Goal: Information Seeking & Learning: Learn about a topic

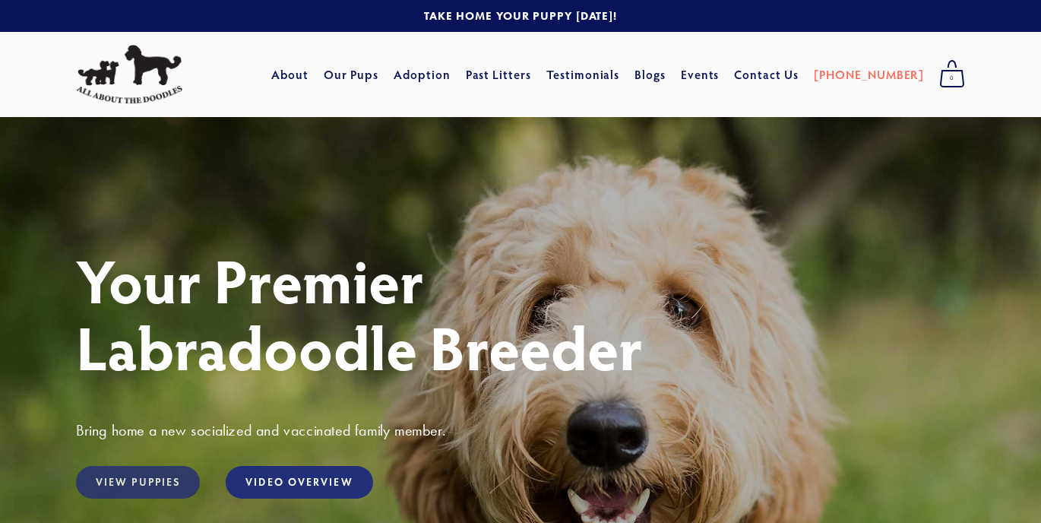
click at [140, 481] on link "View Puppies" at bounding box center [138, 482] width 124 height 33
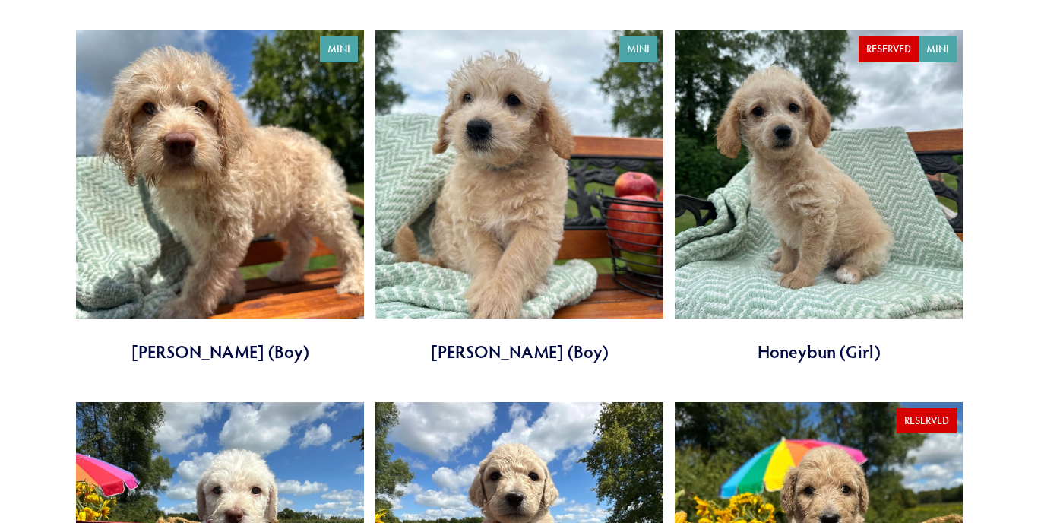
scroll to position [936, 0]
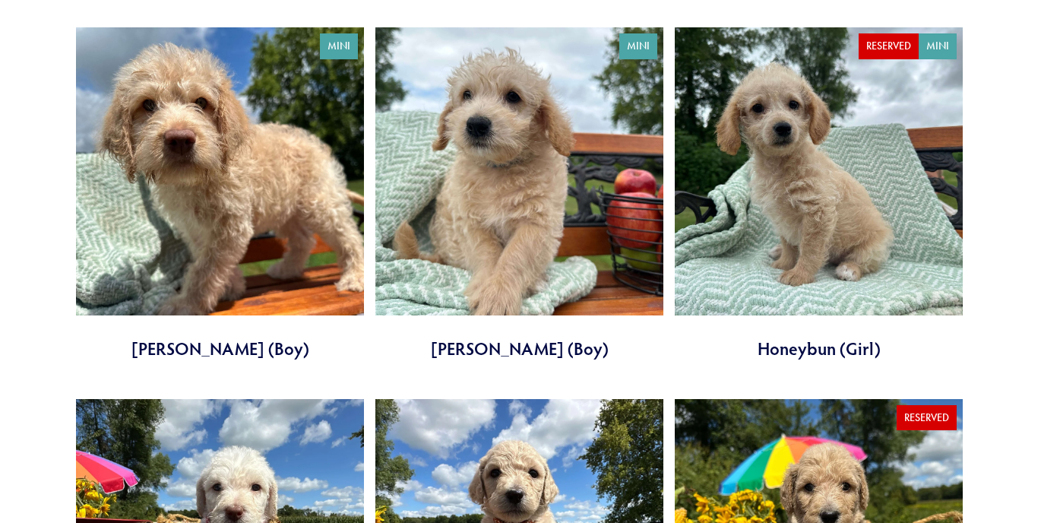
click at [790, 145] on link at bounding box center [819, 193] width 288 height 333
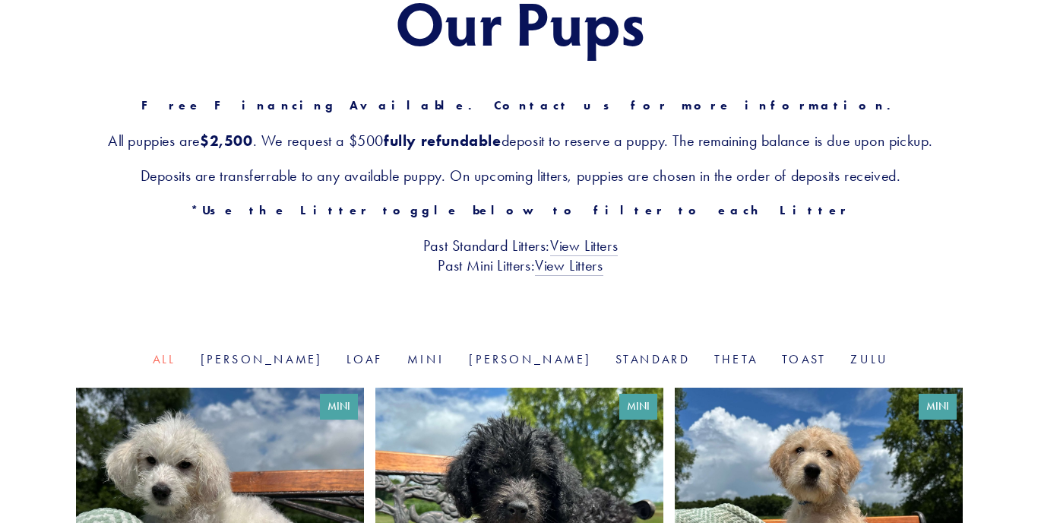
scroll to position [205, 0]
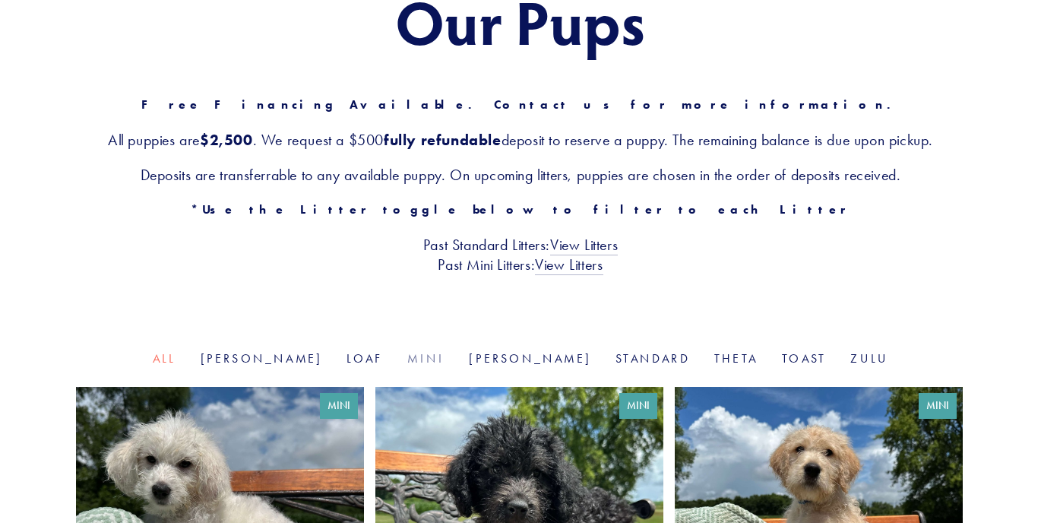
click at [432, 356] on link "Mini" at bounding box center [425, 358] width 37 height 14
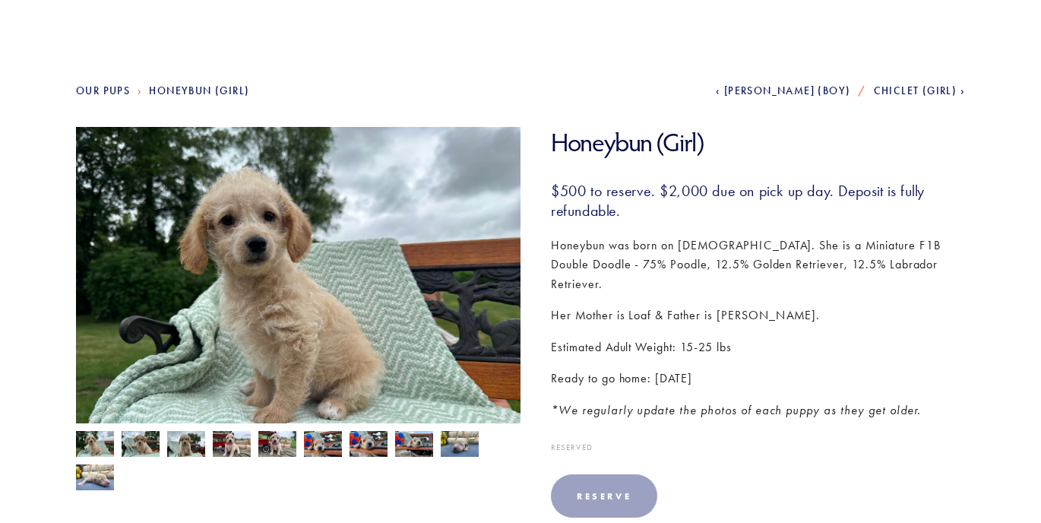
scroll to position [123, 0]
click at [451, 438] on img at bounding box center [460, 442] width 38 height 29
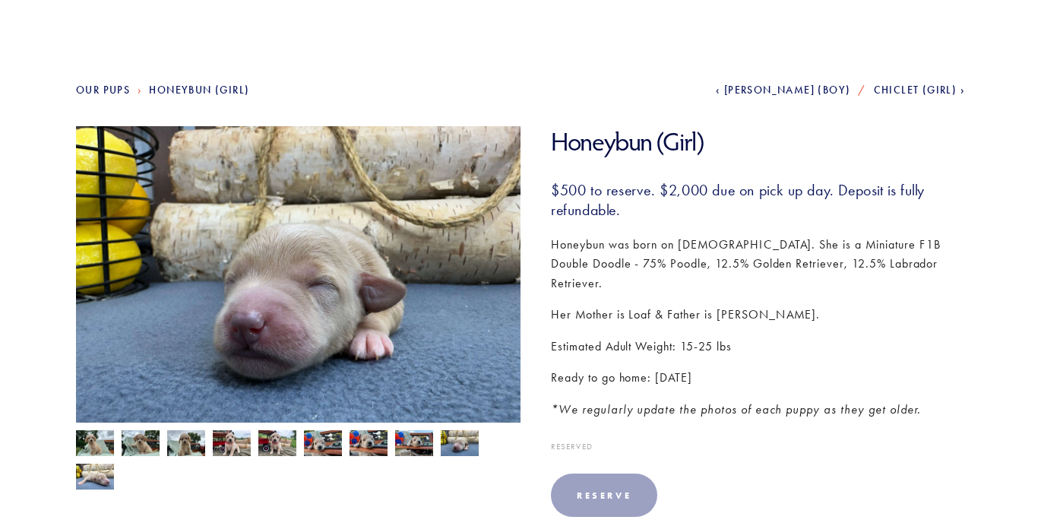
click at [101, 440] on img at bounding box center [95, 444] width 38 height 29
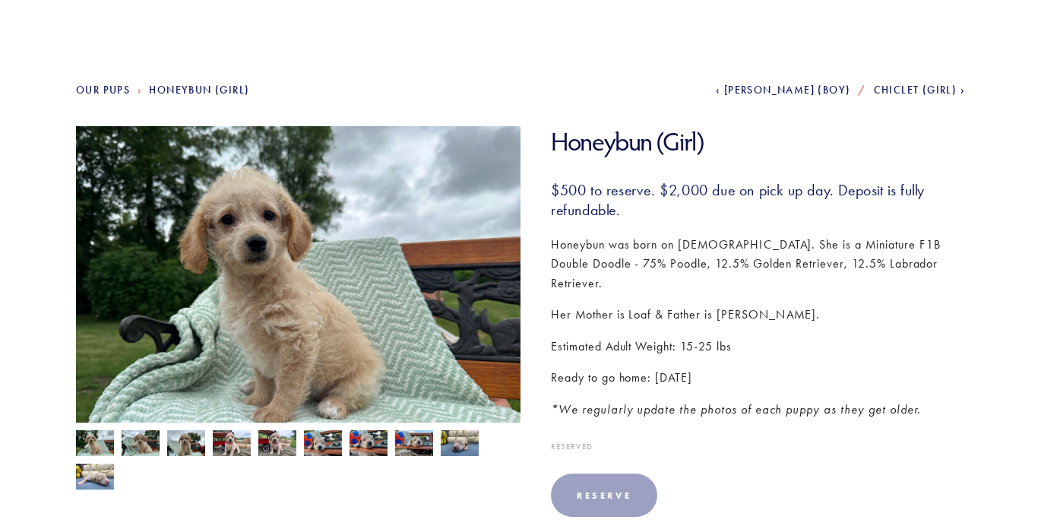
click at [143, 443] on img at bounding box center [141, 444] width 38 height 29
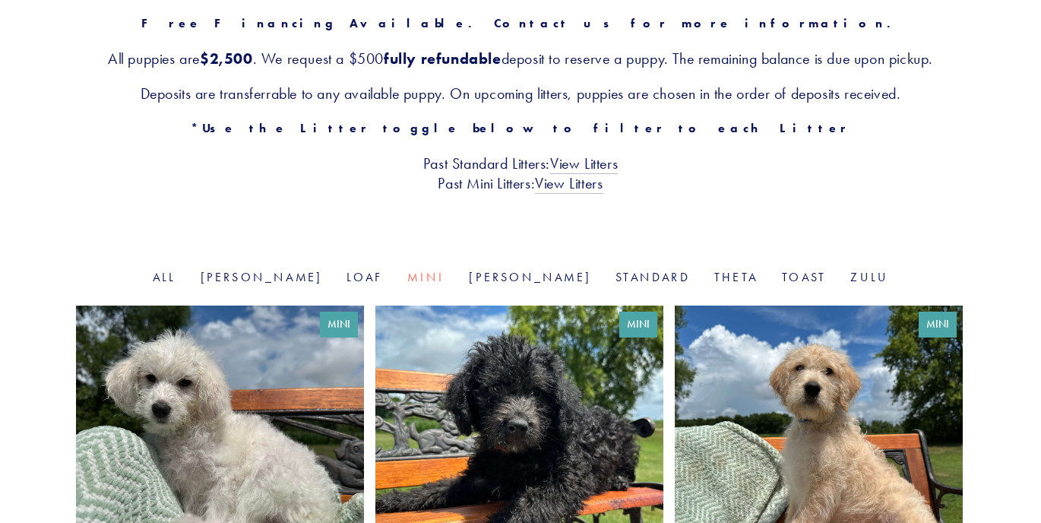
scroll to position [289, 0]
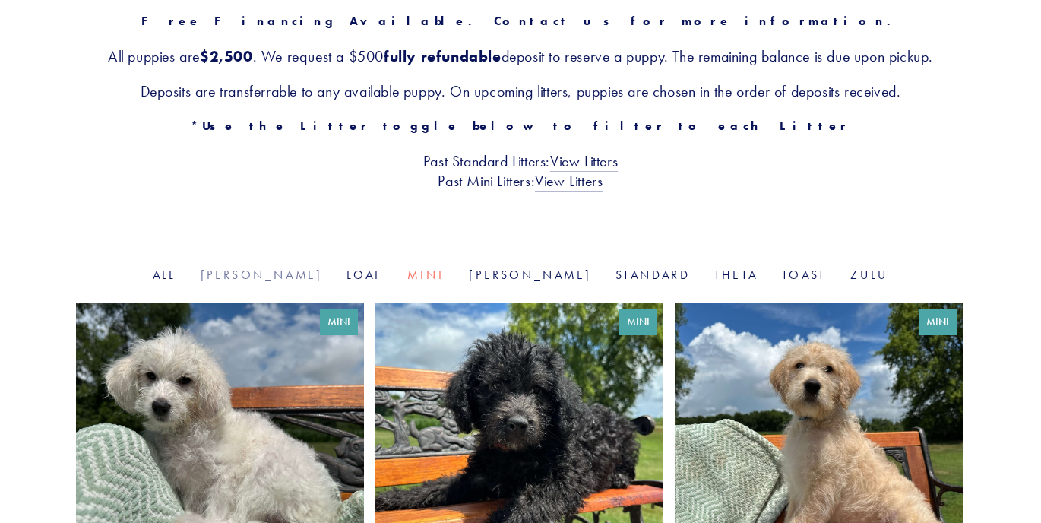
click at [300, 276] on link "Goldie" at bounding box center [262, 274] width 122 height 14
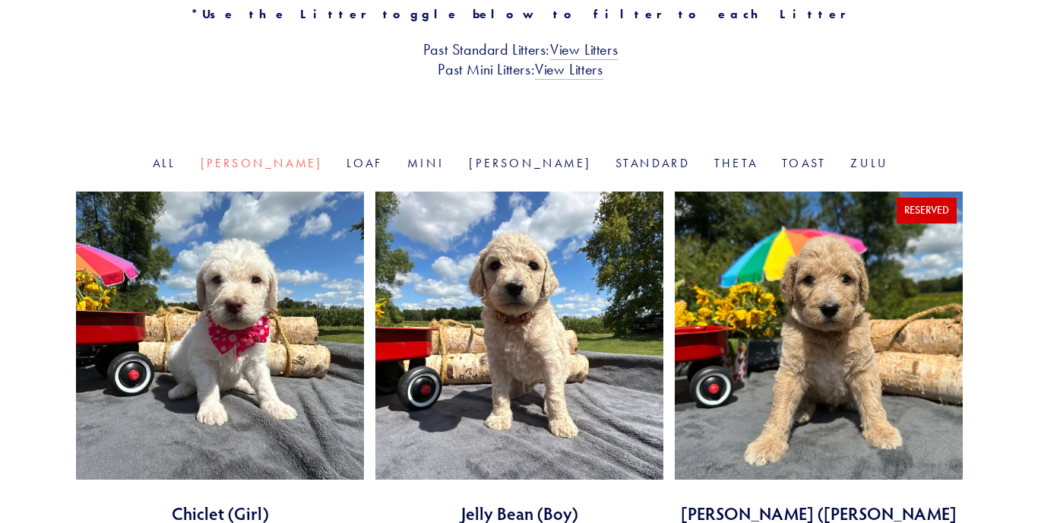
scroll to position [398, 0]
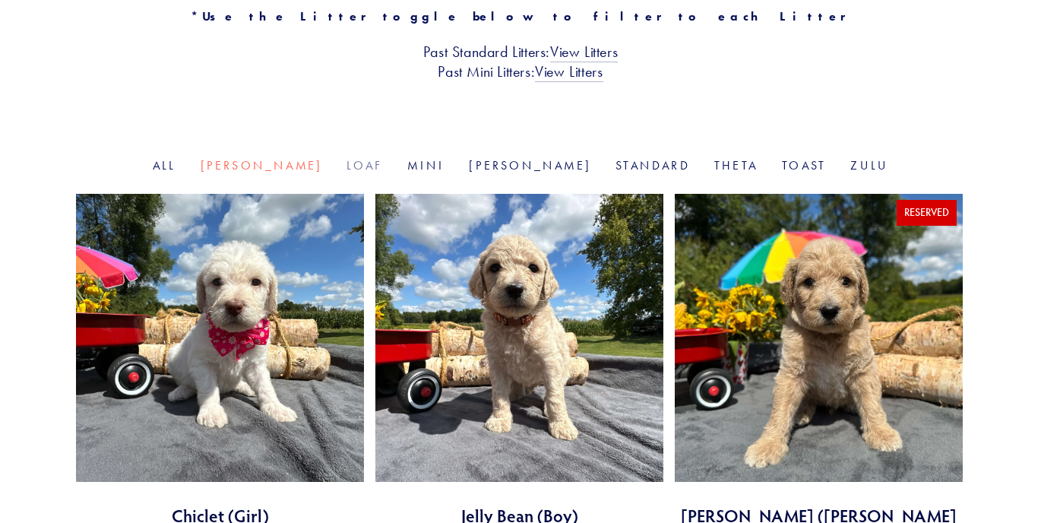
click at [376, 163] on link "Loaf" at bounding box center [364, 165] width 36 height 14
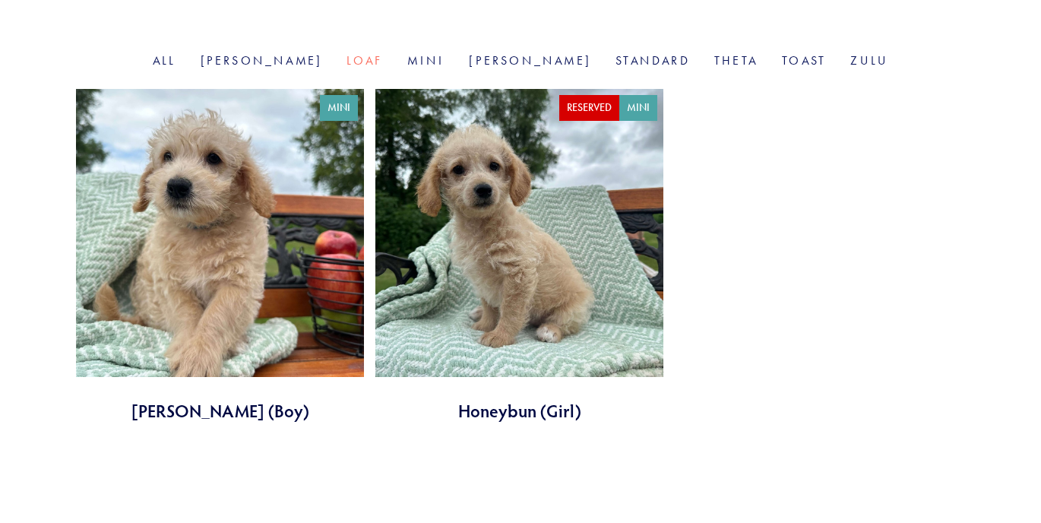
scroll to position [495, 0]
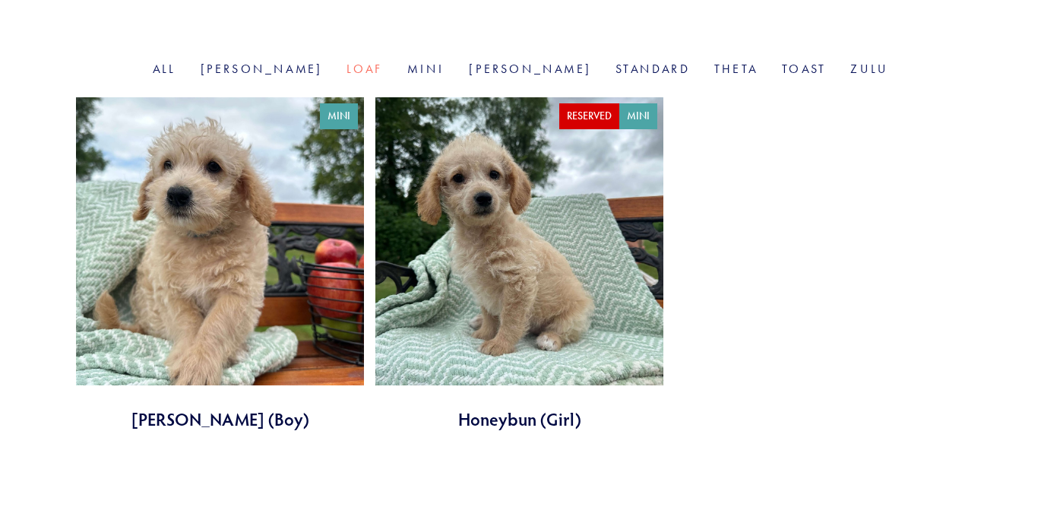
click at [217, 205] on link at bounding box center [220, 263] width 288 height 333
click at [428, 74] on link "Mini" at bounding box center [425, 69] width 37 height 14
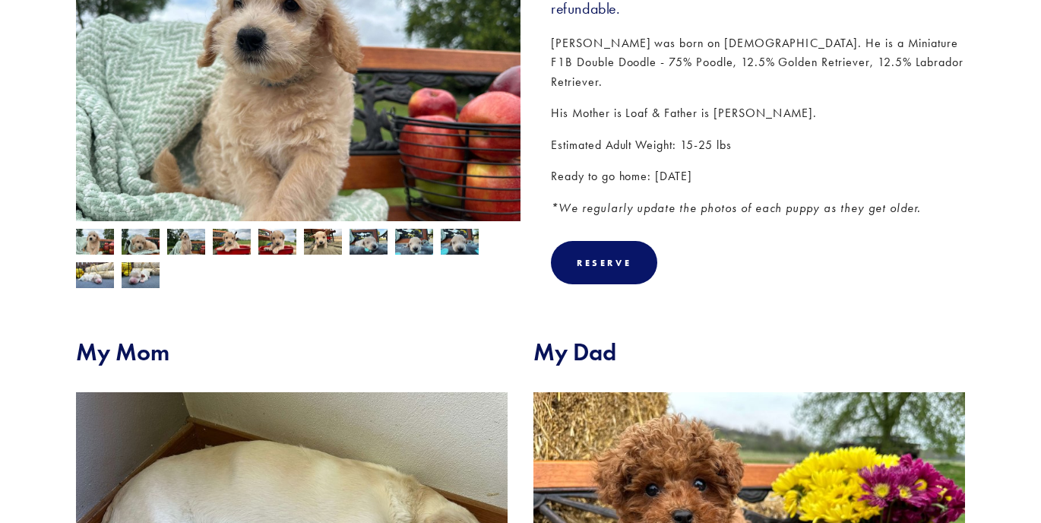
scroll to position [258, 0]
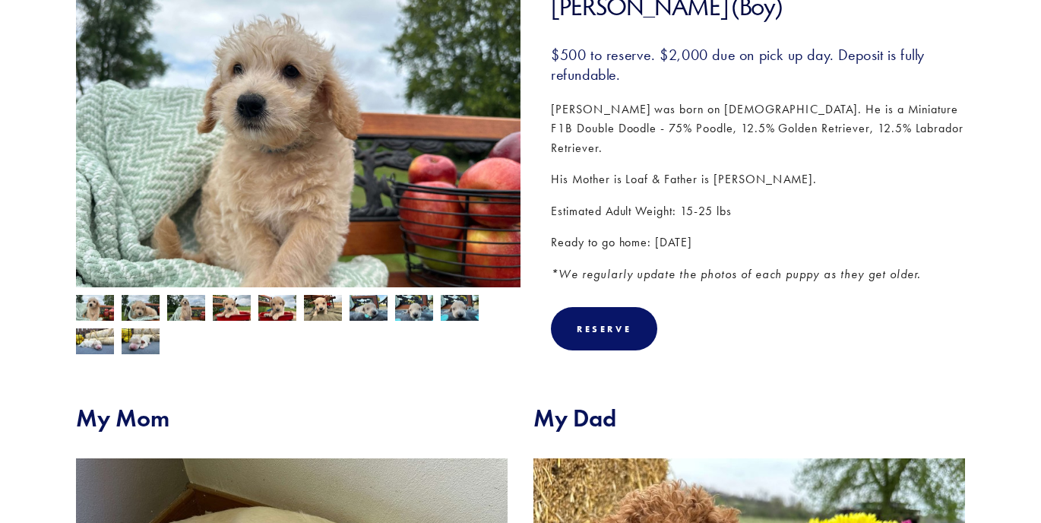
click at [137, 307] on img at bounding box center [141, 307] width 38 height 29
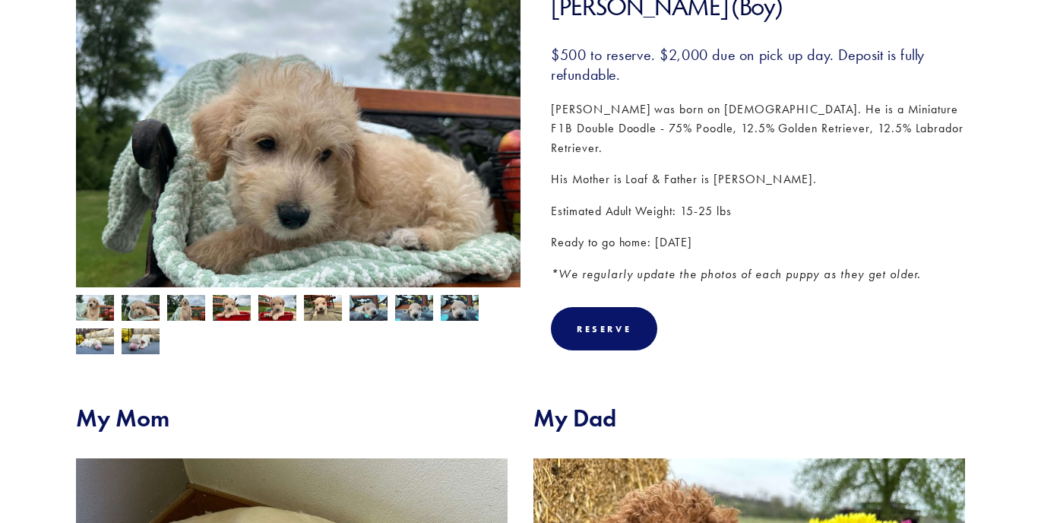
click at [188, 311] on img at bounding box center [186, 309] width 38 height 29
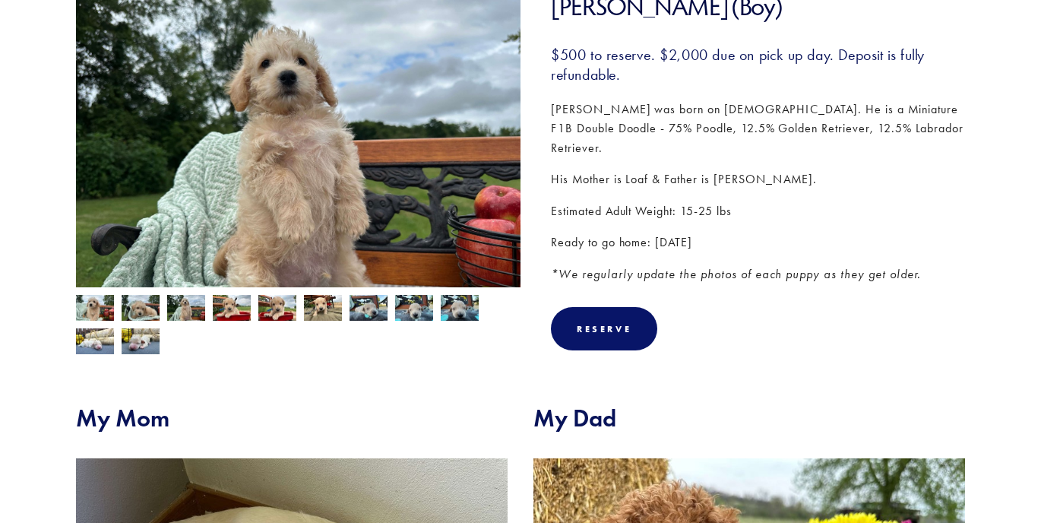
click at [226, 310] on img at bounding box center [232, 309] width 38 height 29
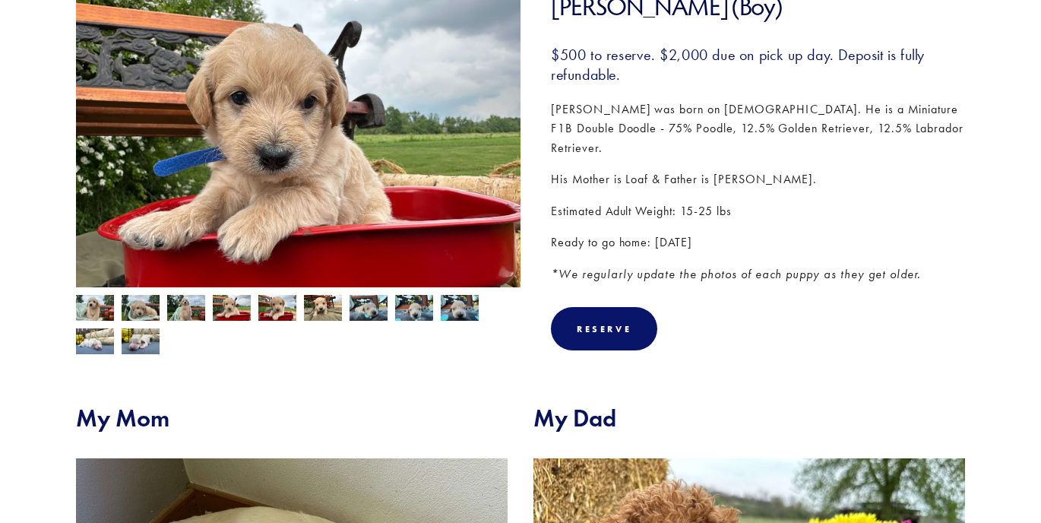
click at [274, 307] on img at bounding box center [277, 309] width 38 height 29
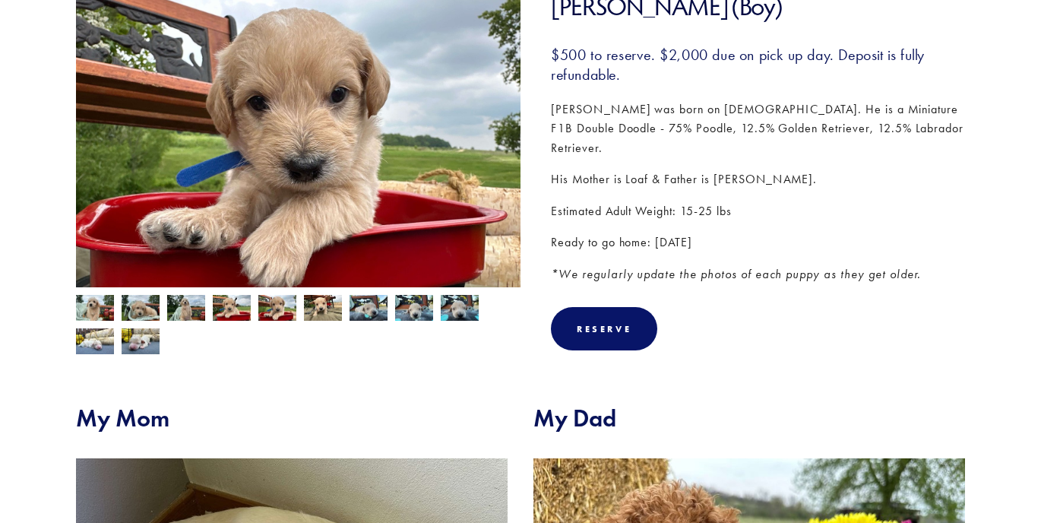
click at [321, 308] on img at bounding box center [323, 309] width 38 height 29
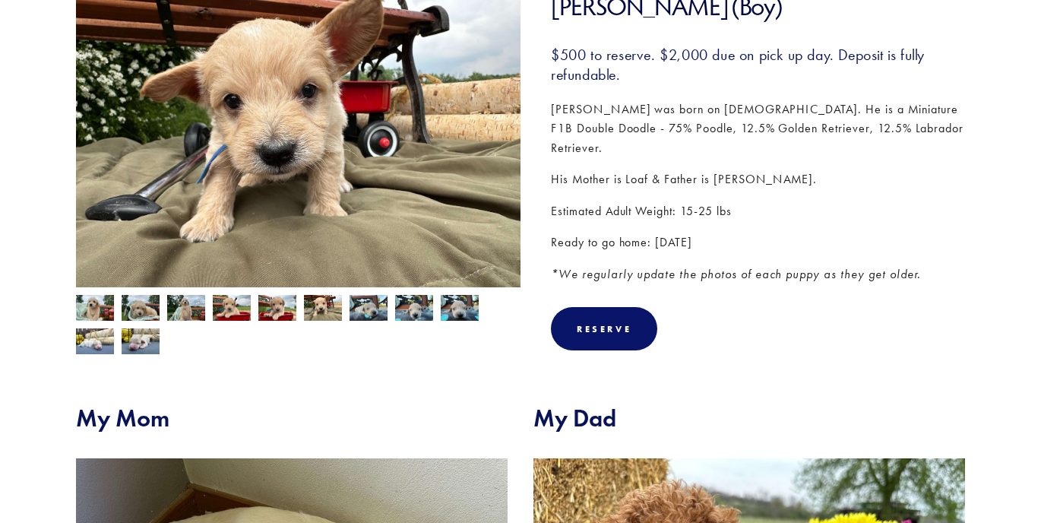
click at [280, 309] on img at bounding box center [277, 309] width 38 height 29
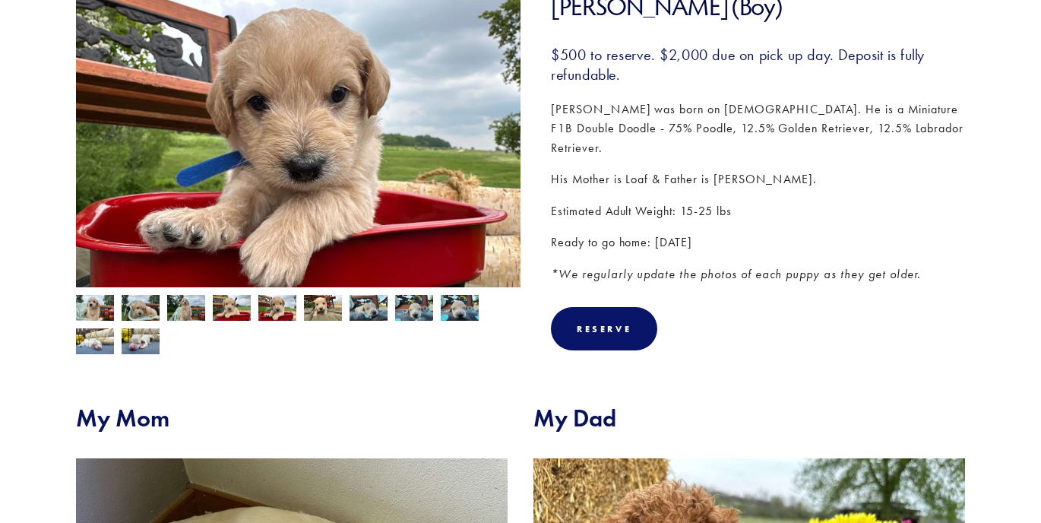
click at [100, 309] on img at bounding box center [95, 309] width 38 height 29
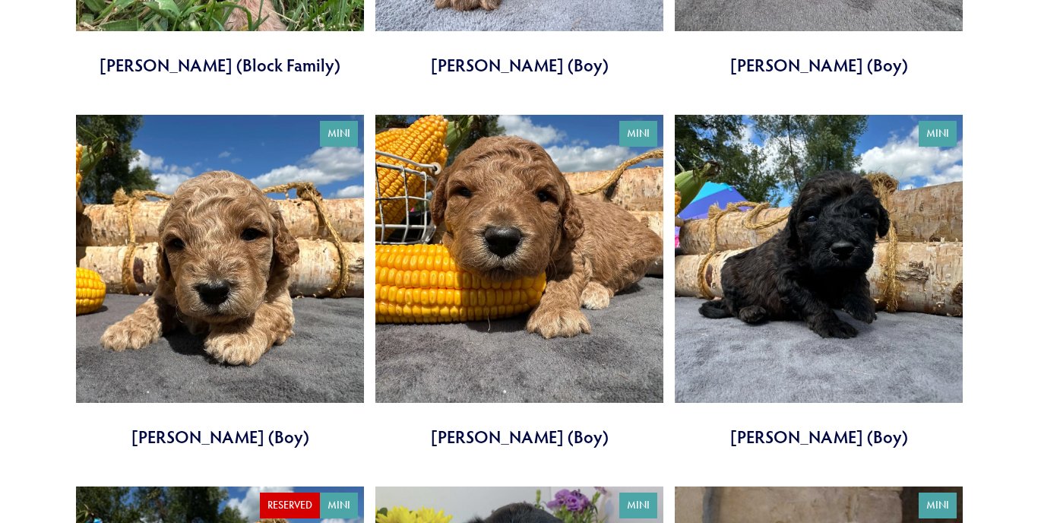
scroll to position [2123, 0]
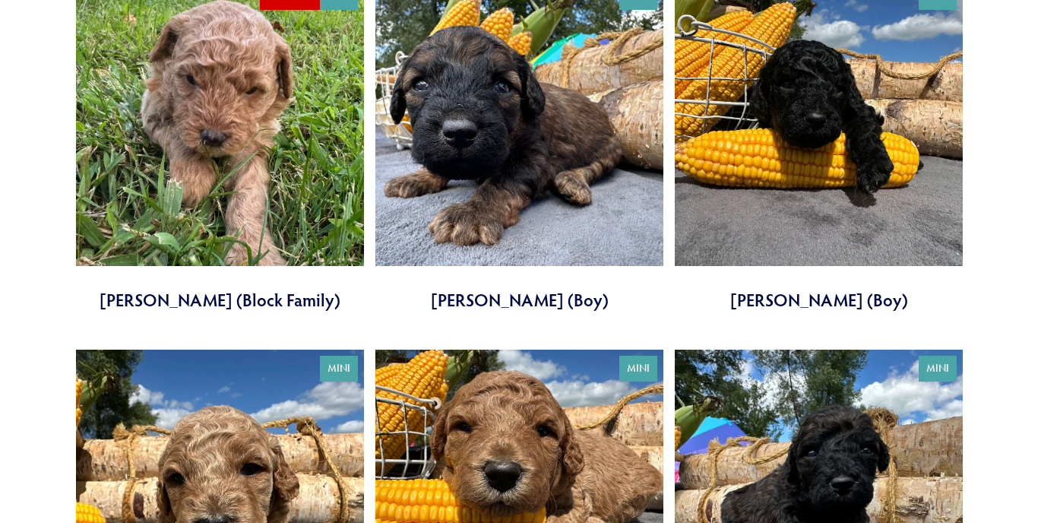
click at [431, 104] on link at bounding box center [519, 144] width 288 height 333
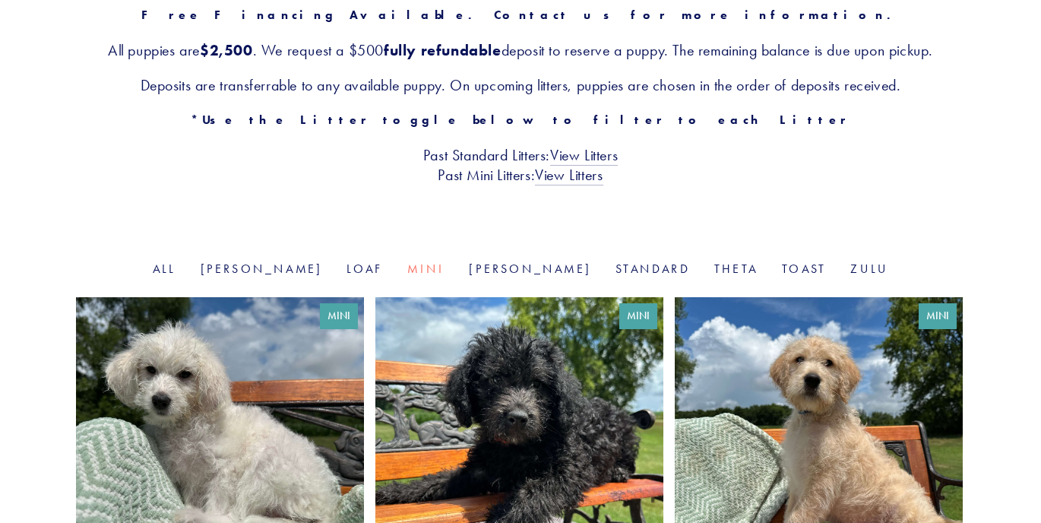
scroll to position [293, 0]
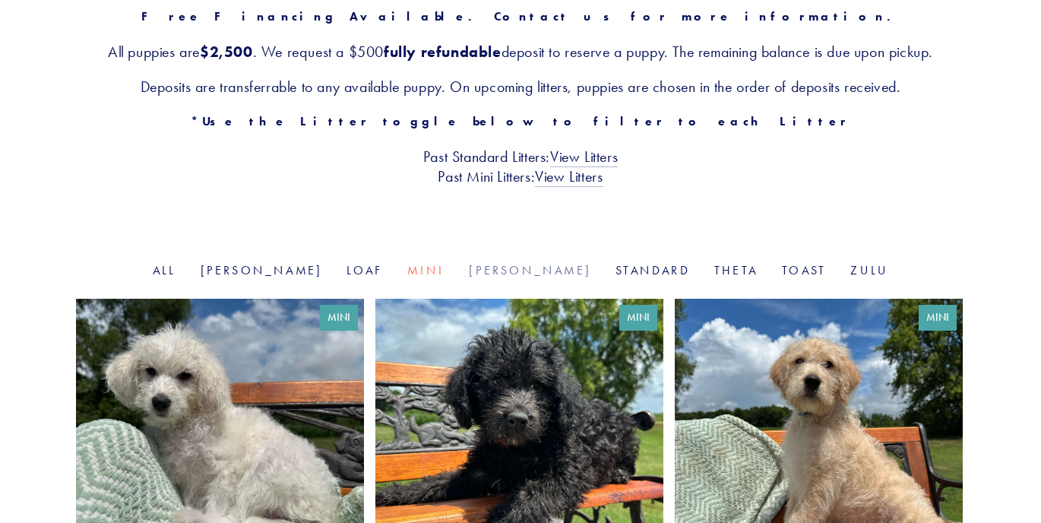
click at [498, 267] on link "[PERSON_NAME]" at bounding box center [530, 270] width 122 height 14
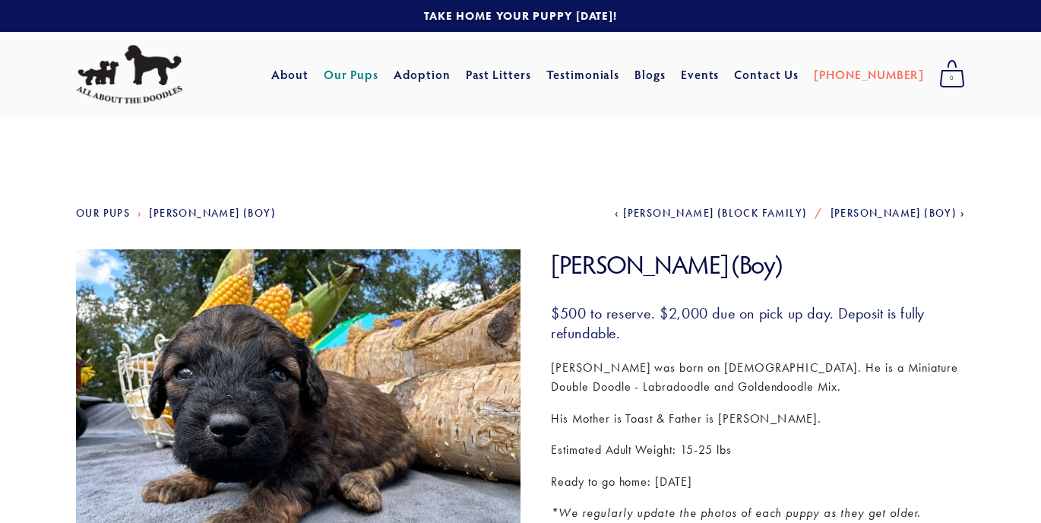
scroll to position [246, 0]
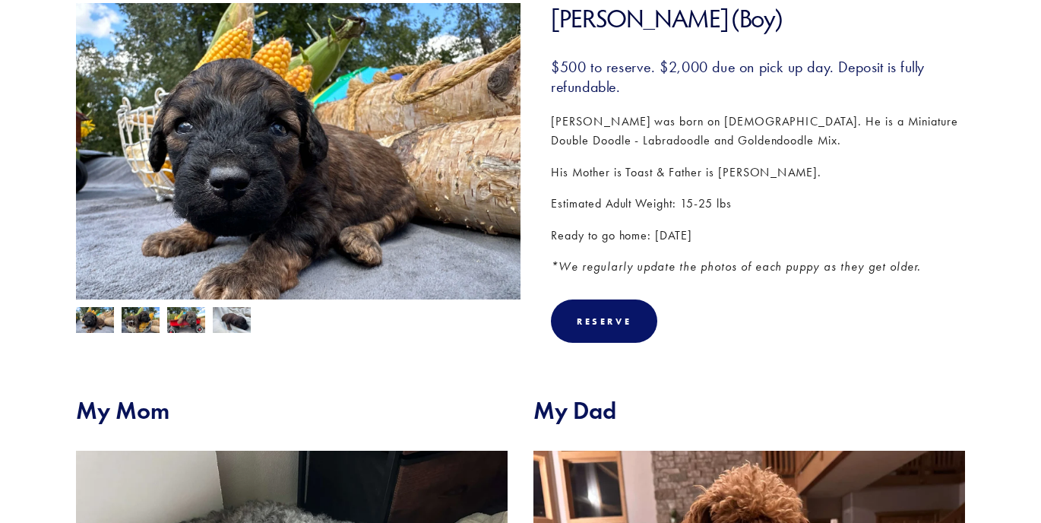
click at [144, 320] on img at bounding box center [141, 321] width 38 height 29
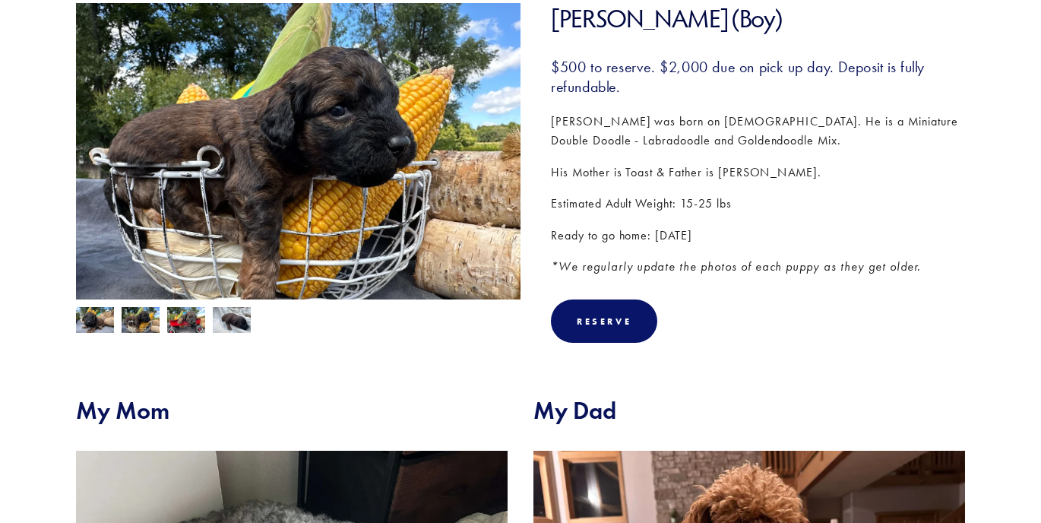
click at [181, 323] on img at bounding box center [186, 321] width 38 height 29
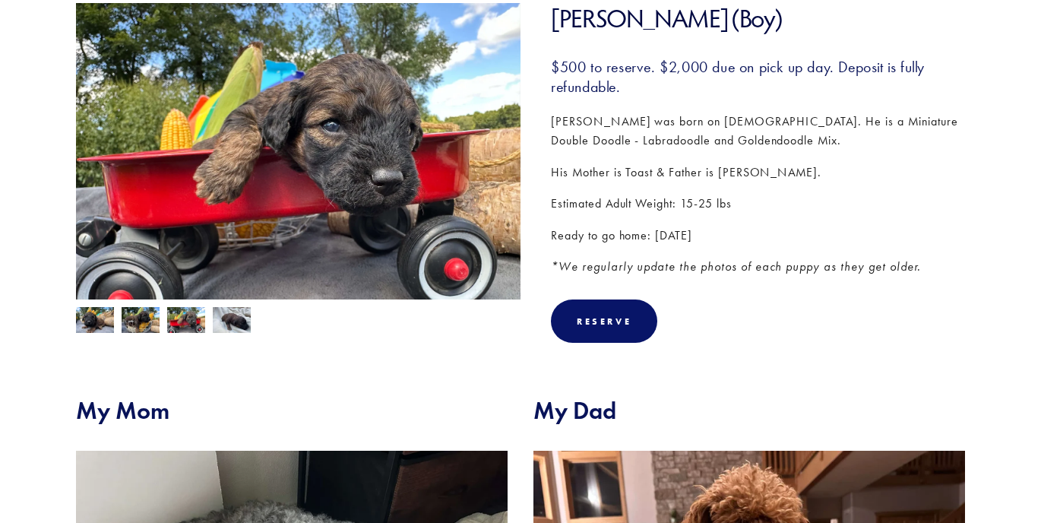
click at [94, 318] on img at bounding box center [95, 321] width 38 height 29
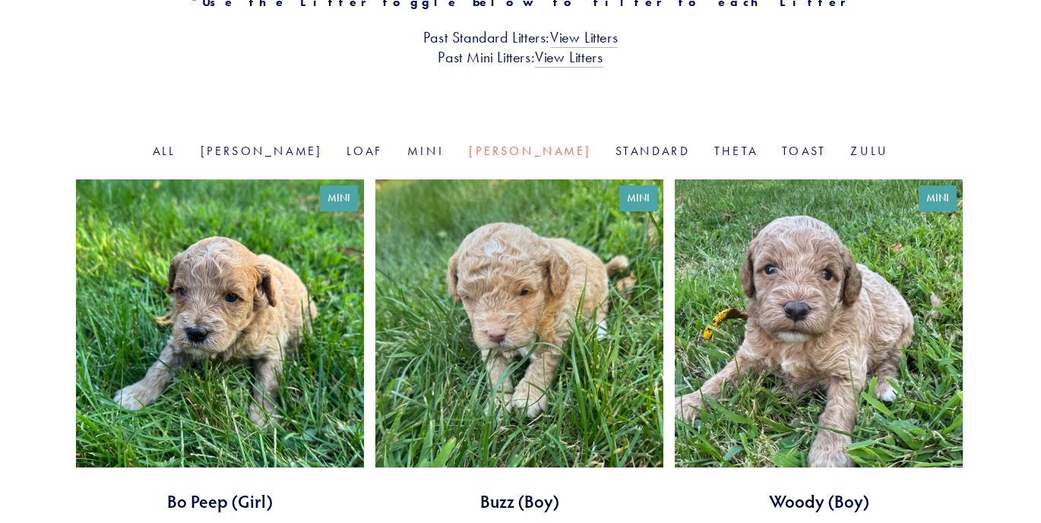
scroll to position [411, 0]
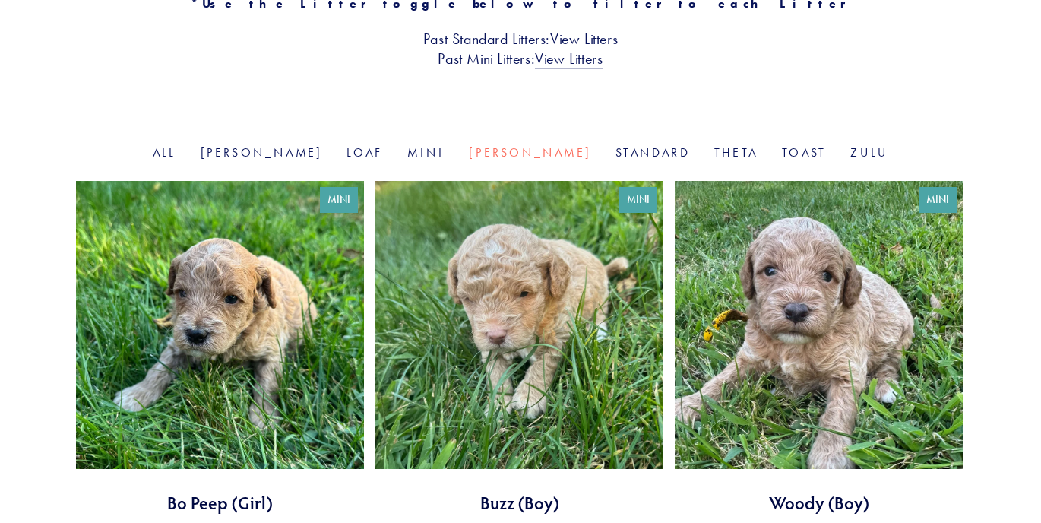
click at [242, 265] on link at bounding box center [220, 347] width 288 height 333
click at [615, 153] on link "Standard" at bounding box center [652, 152] width 74 height 14
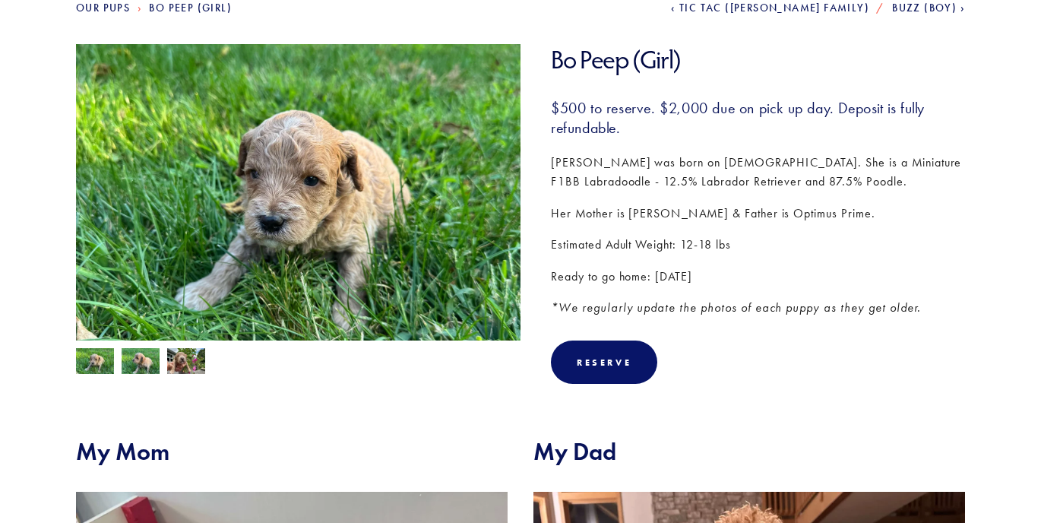
scroll to position [201, 0]
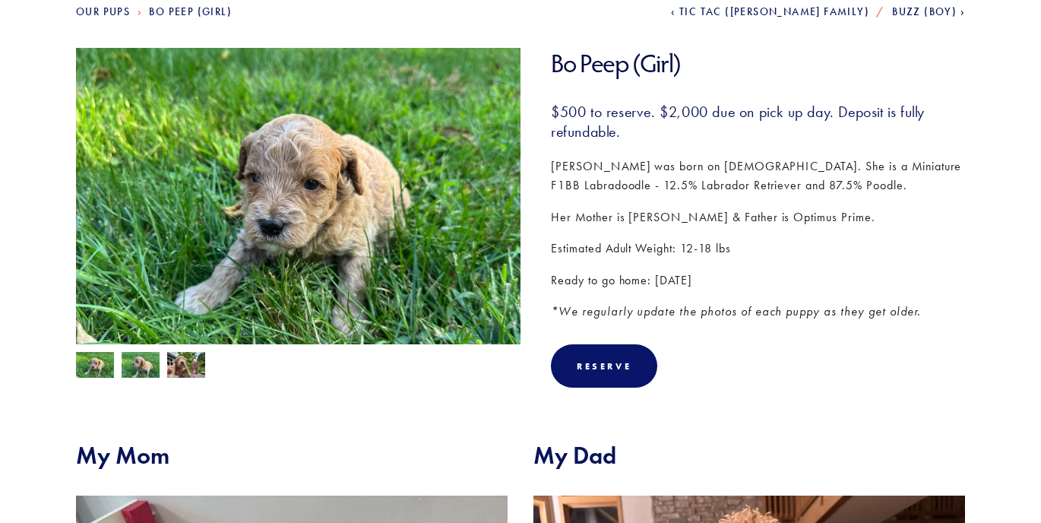
click at [141, 368] on img at bounding box center [141, 366] width 38 height 29
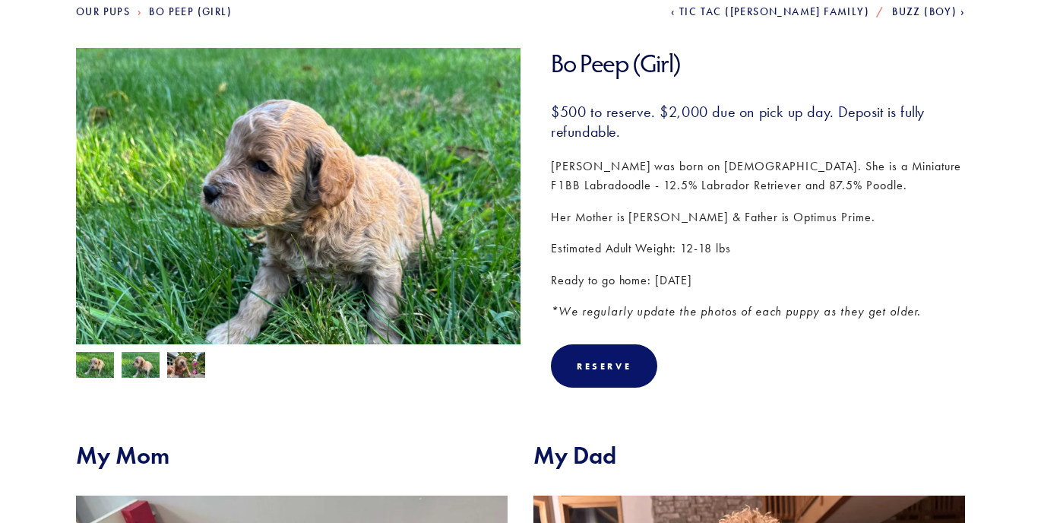
click at [188, 367] on img at bounding box center [186, 366] width 38 height 29
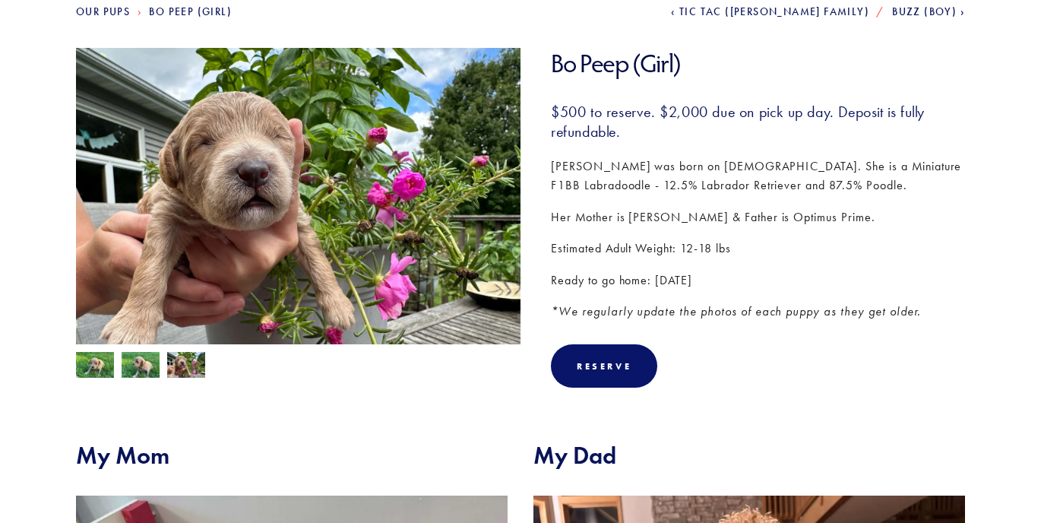
click at [94, 363] on img at bounding box center [95, 366] width 38 height 29
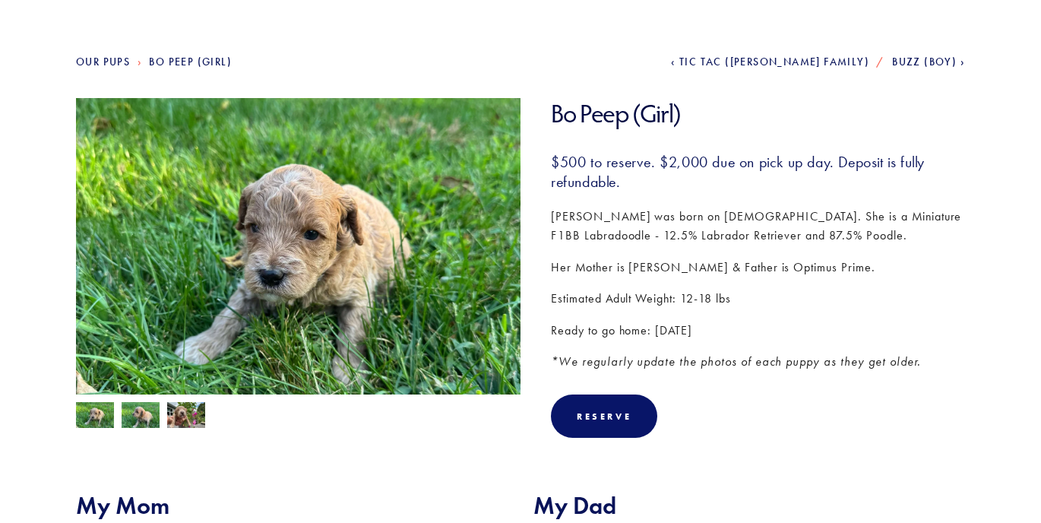
scroll to position [148, 0]
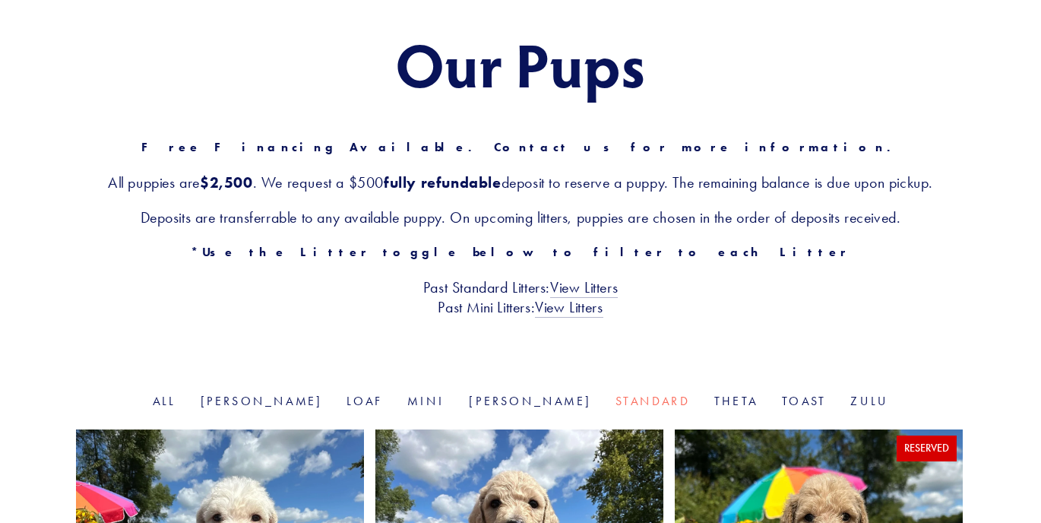
scroll to position [118, 0]
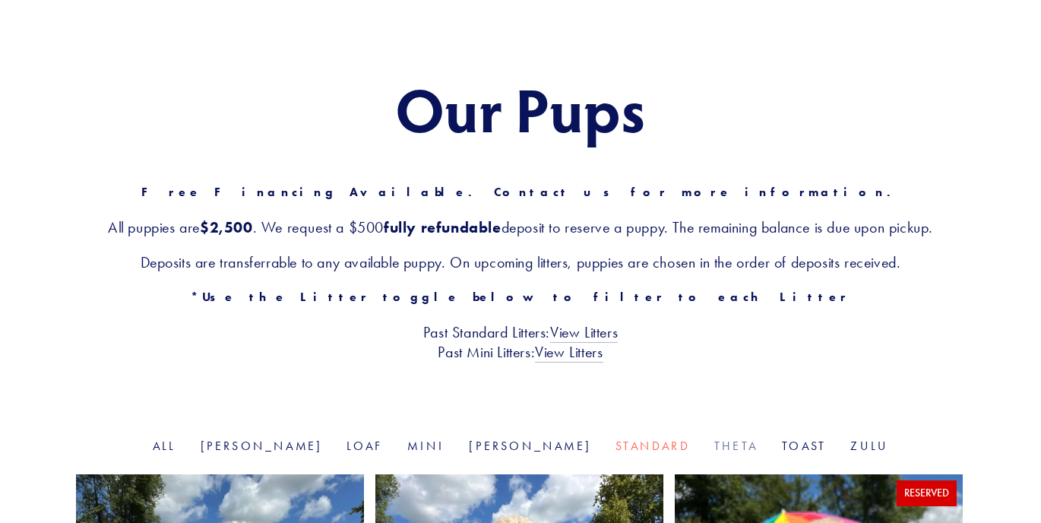
click at [714, 441] on link "Theta" at bounding box center [735, 445] width 43 height 14
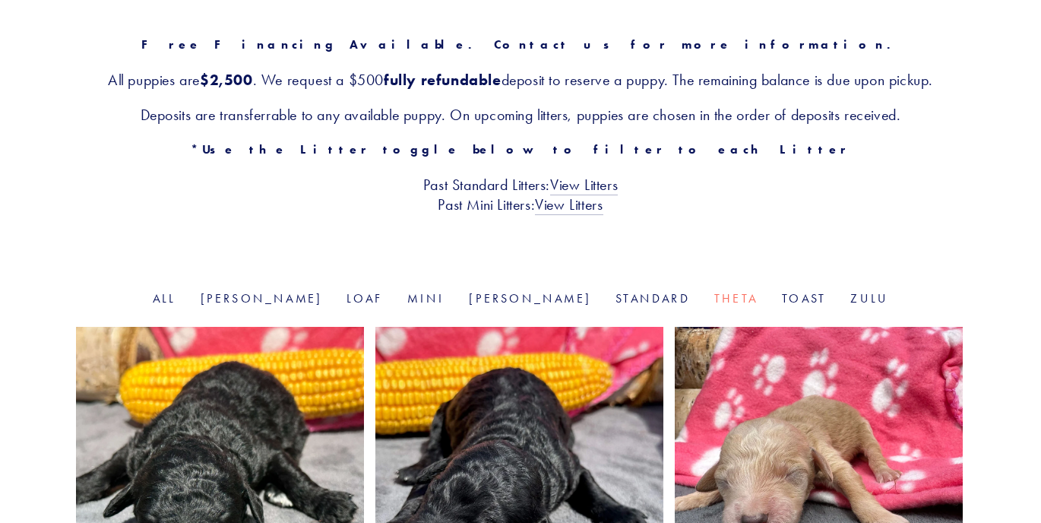
scroll to position [225, 0]
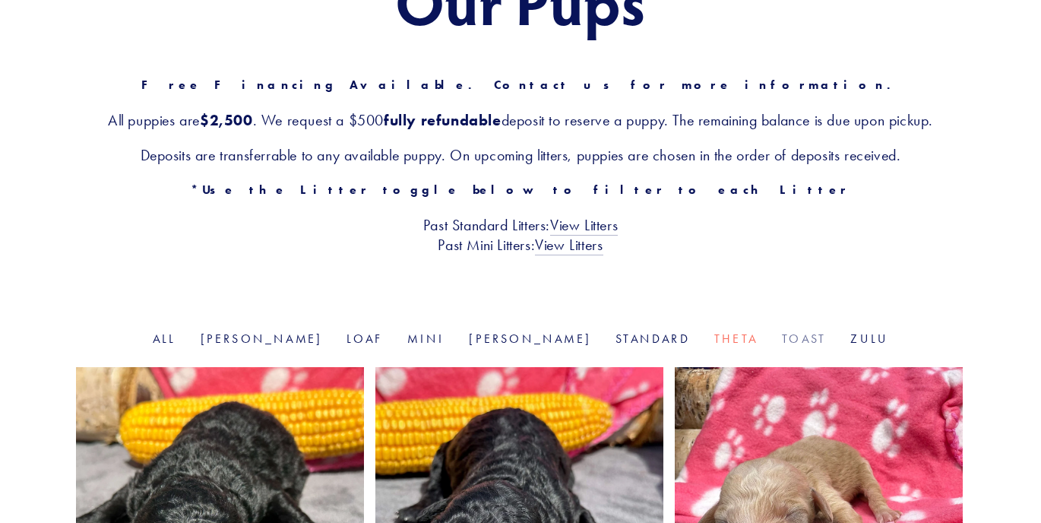
click at [782, 340] on link "Toast" at bounding box center [804, 338] width 44 height 14
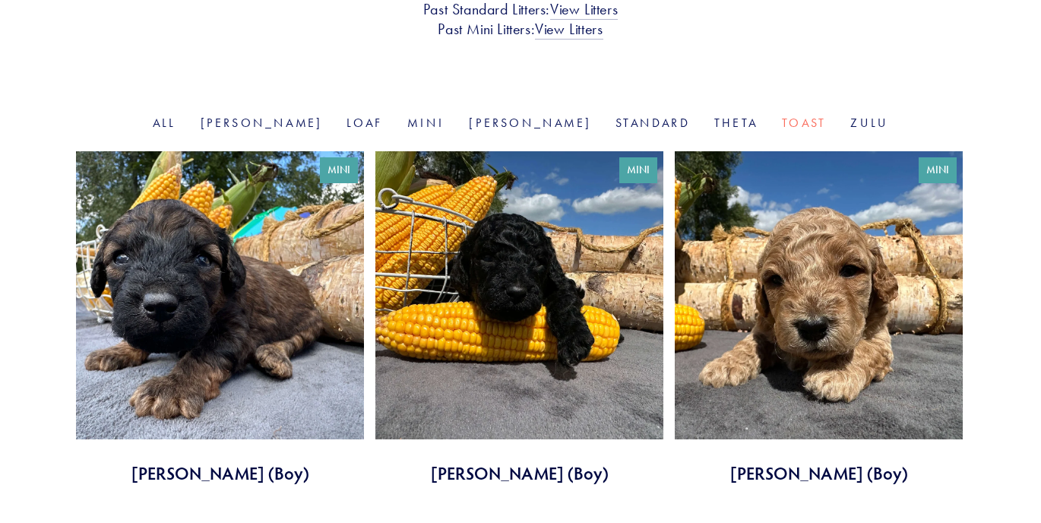
scroll to position [438, 0]
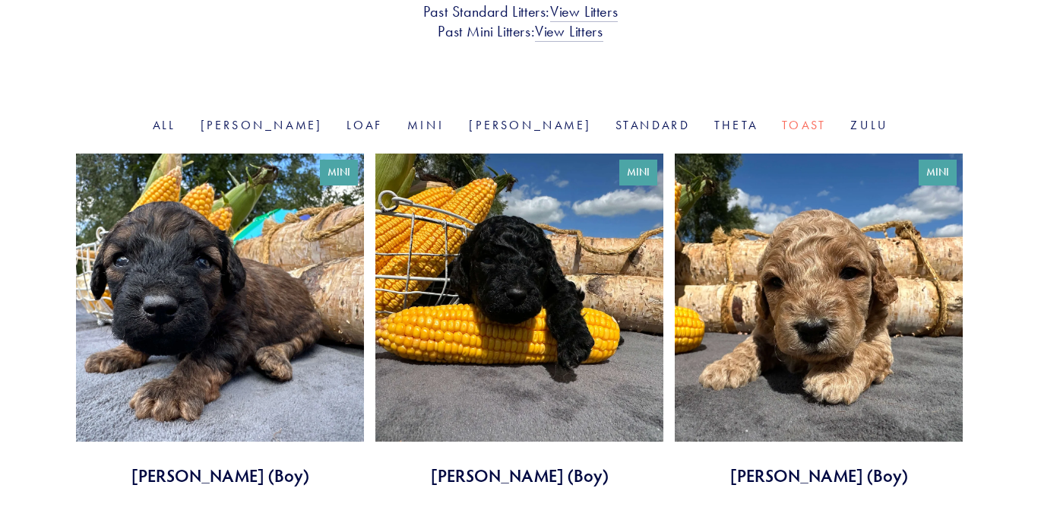
click at [800, 297] on link at bounding box center [819, 319] width 288 height 333
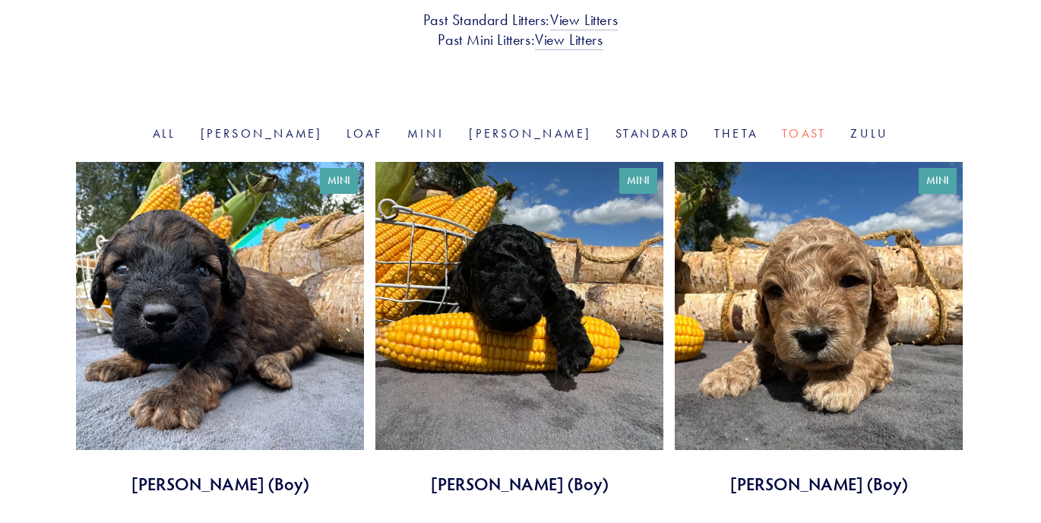
scroll to position [390, 0]
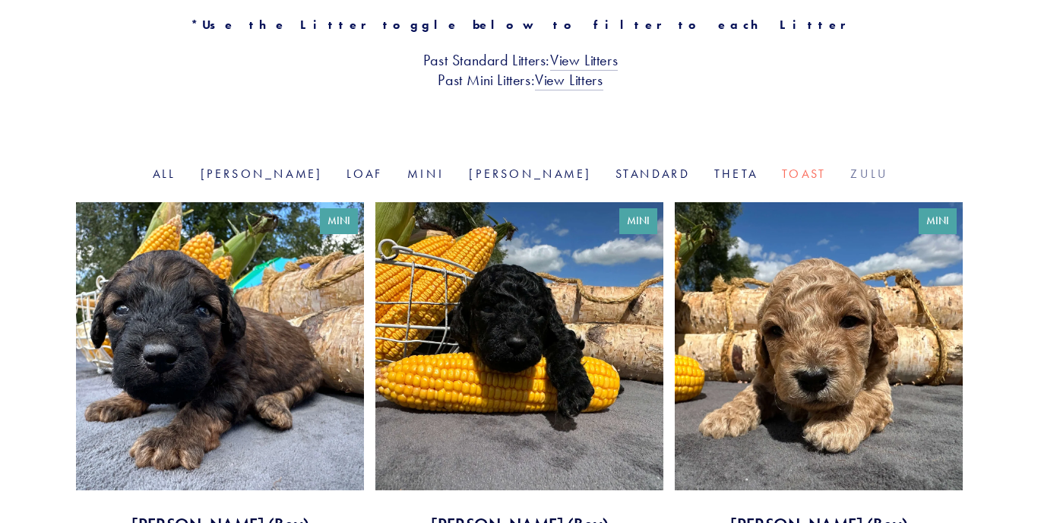
click at [850, 176] on link "Zulu" at bounding box center [869, 173] width 38 height 14
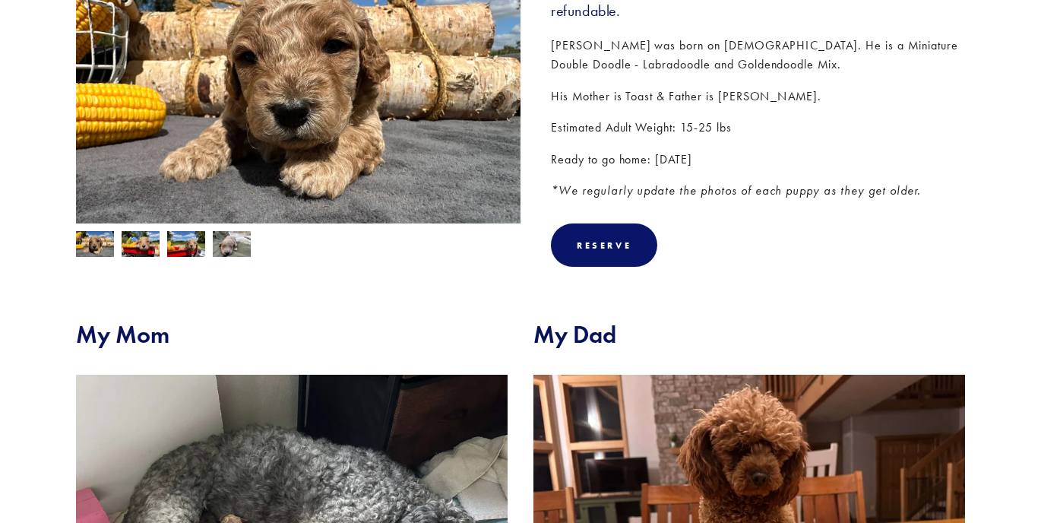
scroll to position [316, 0]
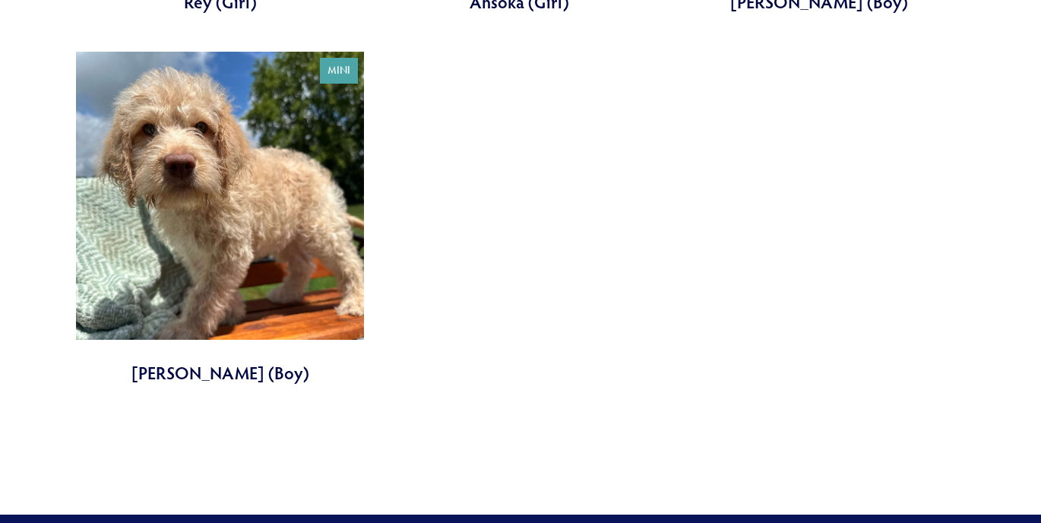
scroll to position [933, 0]
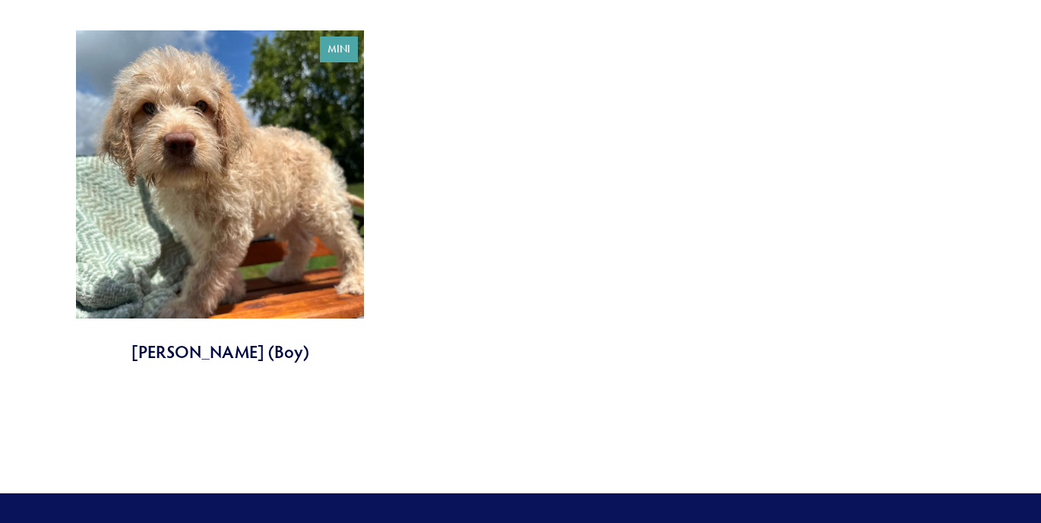
click at [282, 212] on link at bounding box center [220, 196] width 288 height 333
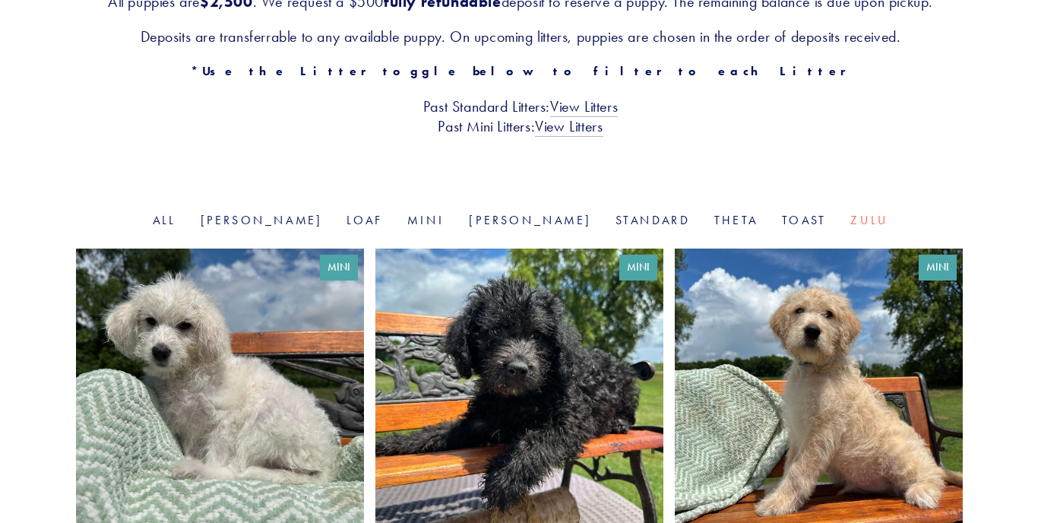
scroll to position [333, 0]
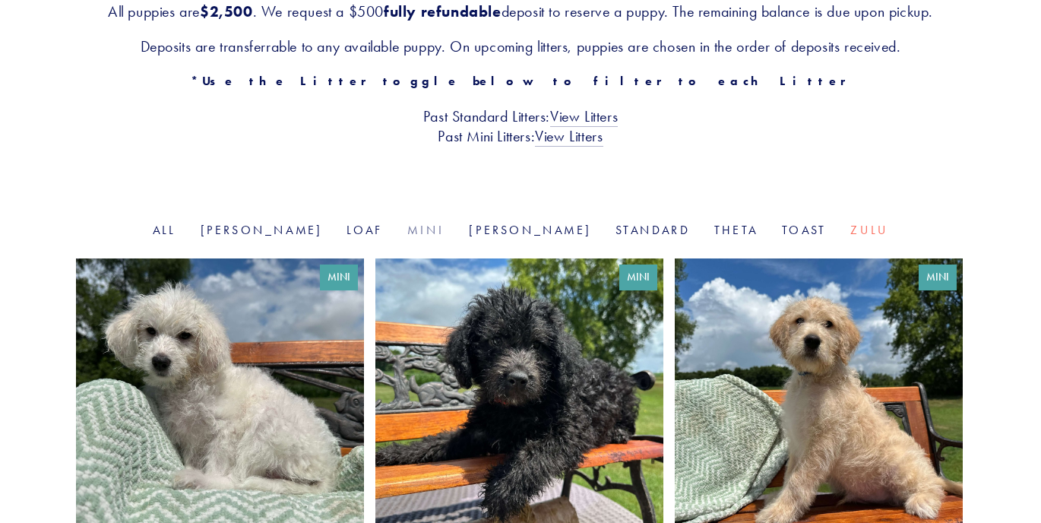
click at [427, 229] on link "Mini" at bounding box center [425, 230] width 37 height 14
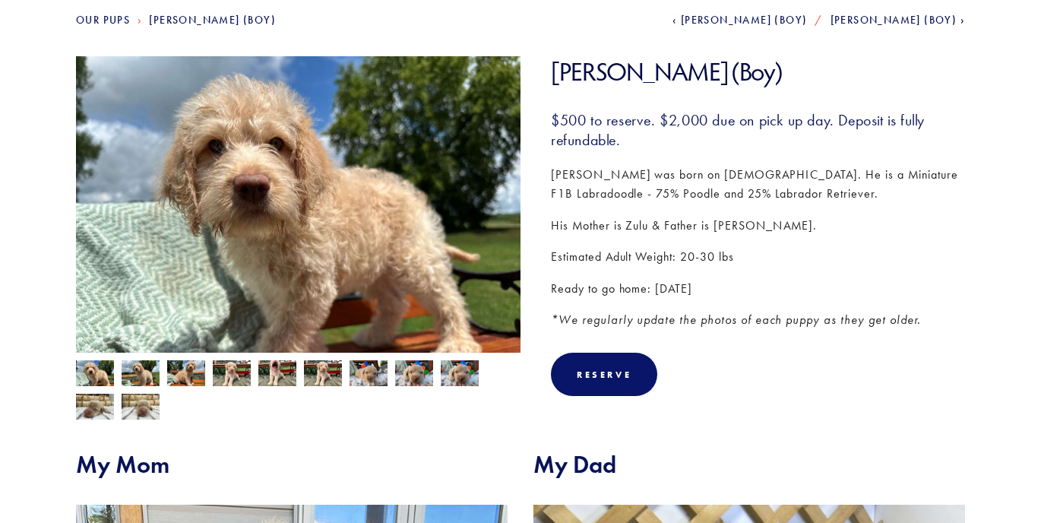
scroll to position [195, 0]
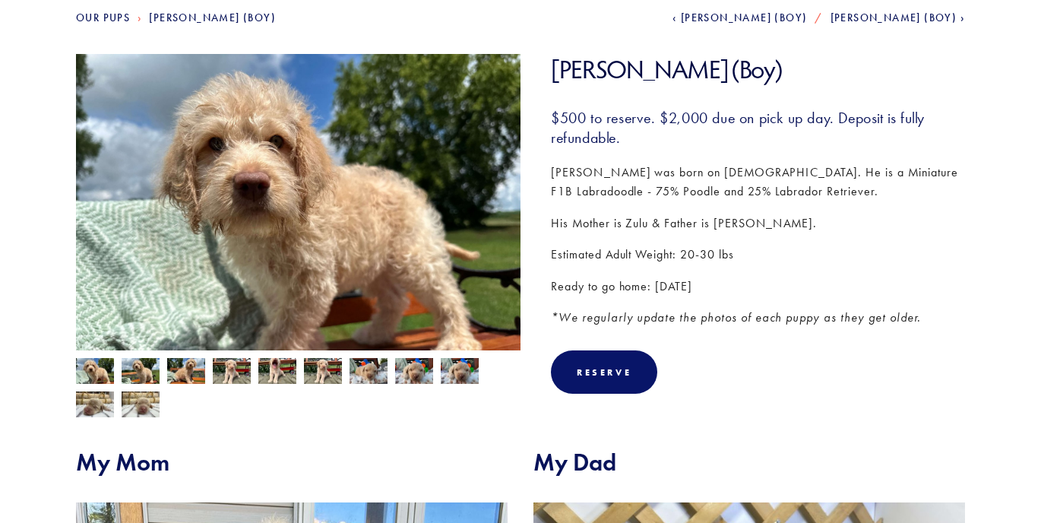
click at [128, 377] on img at bounding box center [141, 372] width 38 height 29
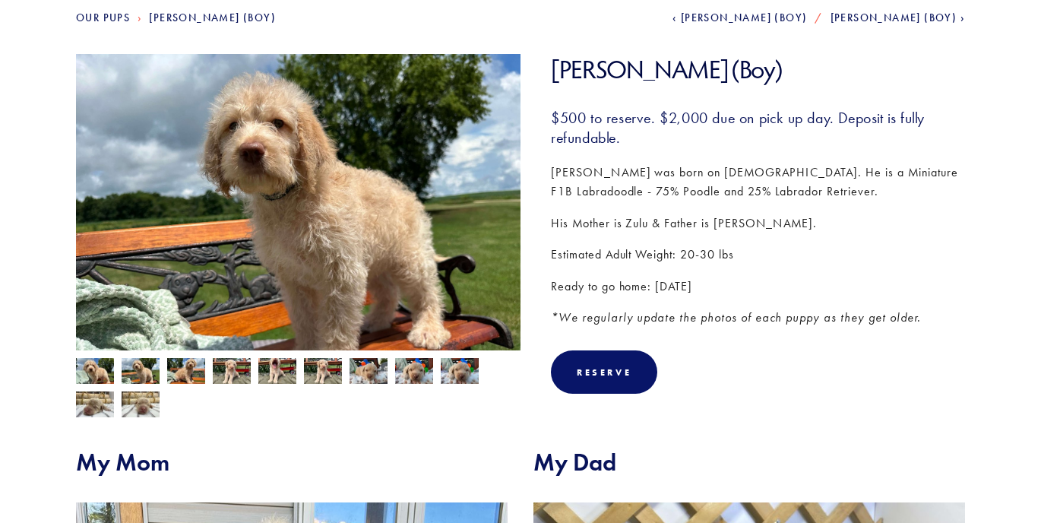
click at [186, 378] on img at bounding box center [186, 372] width 38 height 29
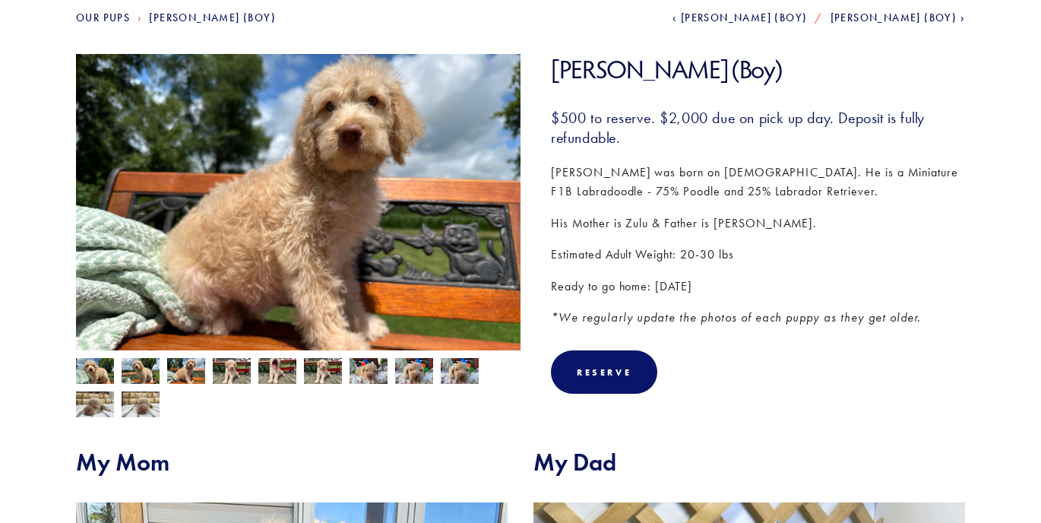
click at [226, 373] on img at bounding box center [232, 372] width 38 height 29
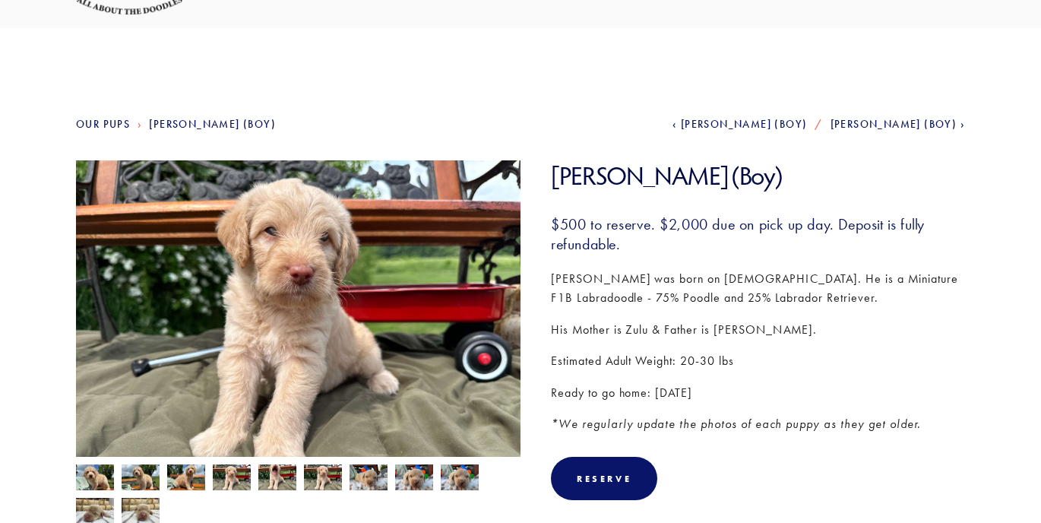
scroll to position [0, 0]
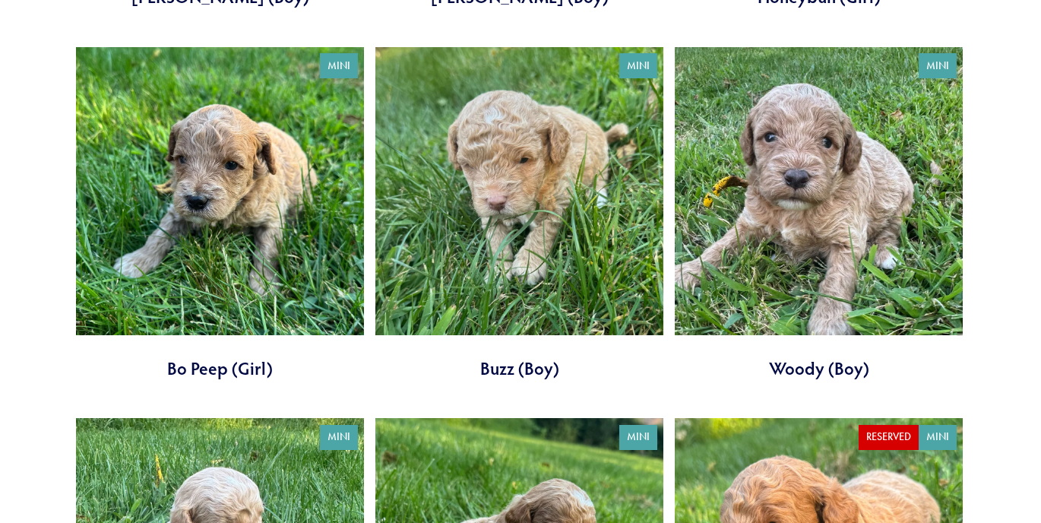
scroll to position [1288, 0]
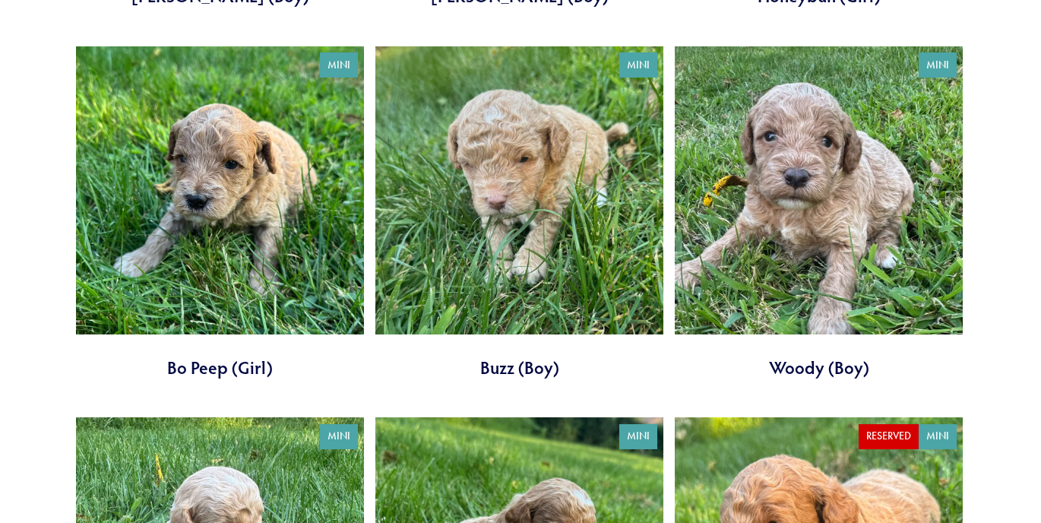
click at [797, 152] on link at bounding box center [819, 212] width 288 height 333
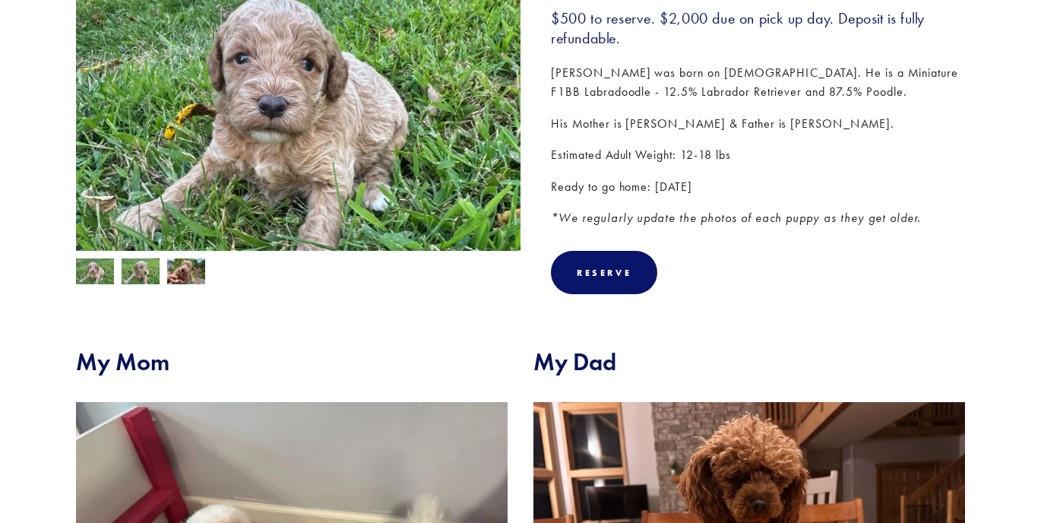
scroll to position [289, 0]
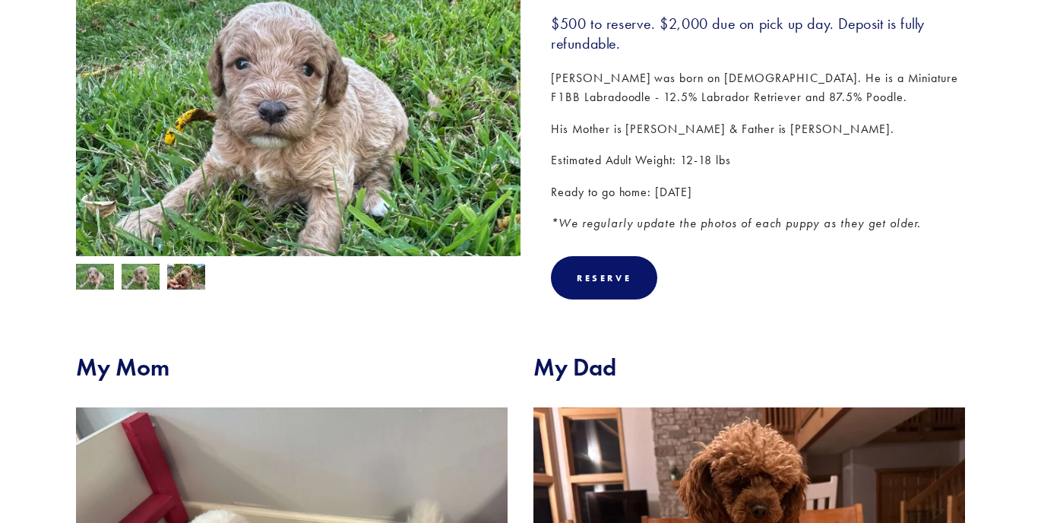
click at [140, 283] on img at bounding box center [141, 278] width 38 height 29
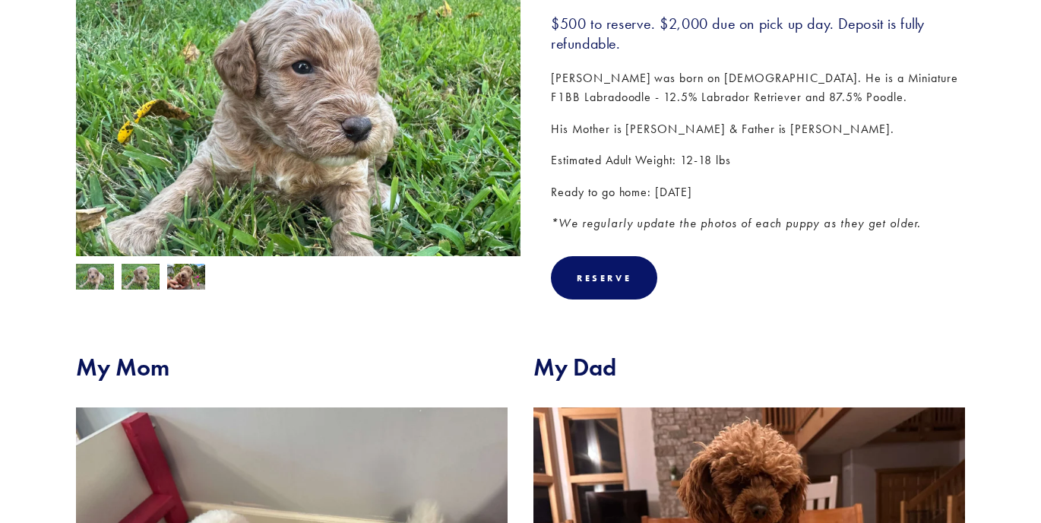
click at [182, 283] on img at bounding box center [186, 278] width 38 height 29
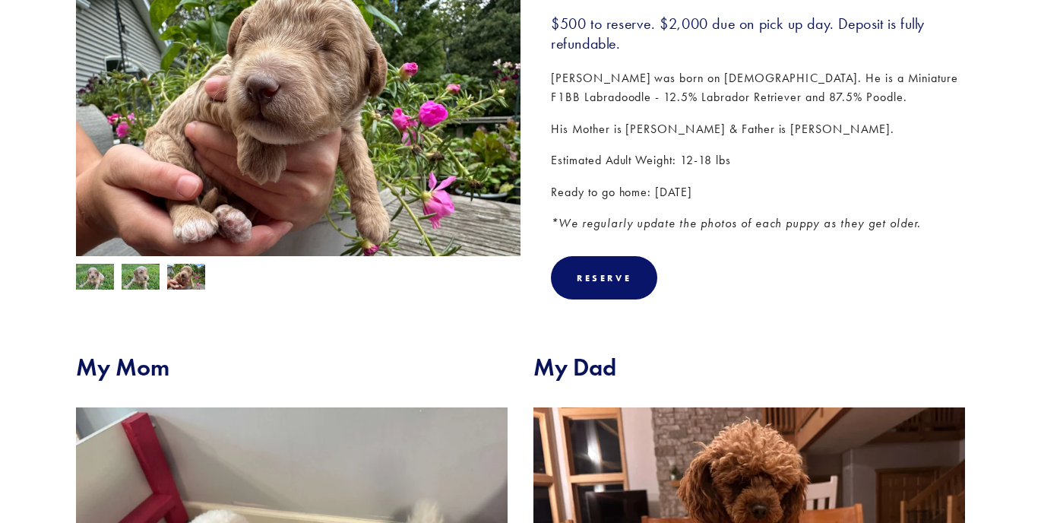
click at [90, 283] on img at bounding box center [95, 278] width 38 height 29
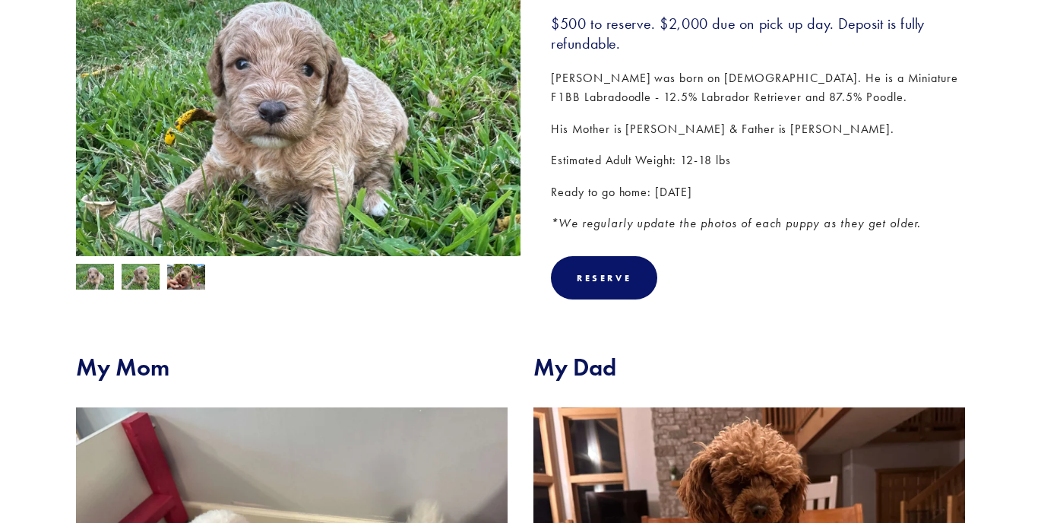
scroll to position [213, 0]
